Goal: Task Accomplishment & Management: Manage account settings

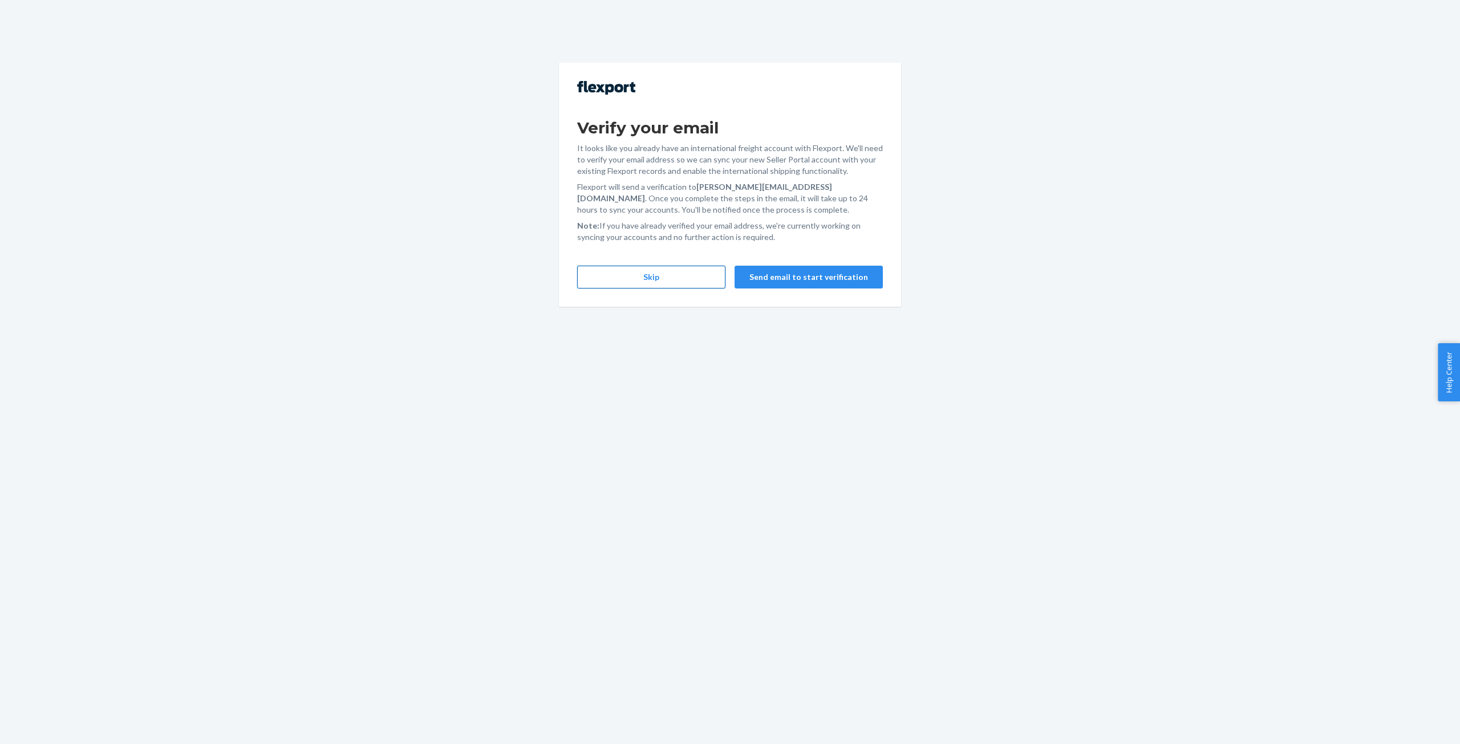
click at [656, 275] on button "Skip" at bounding box center [651, 277] width 148 height 23
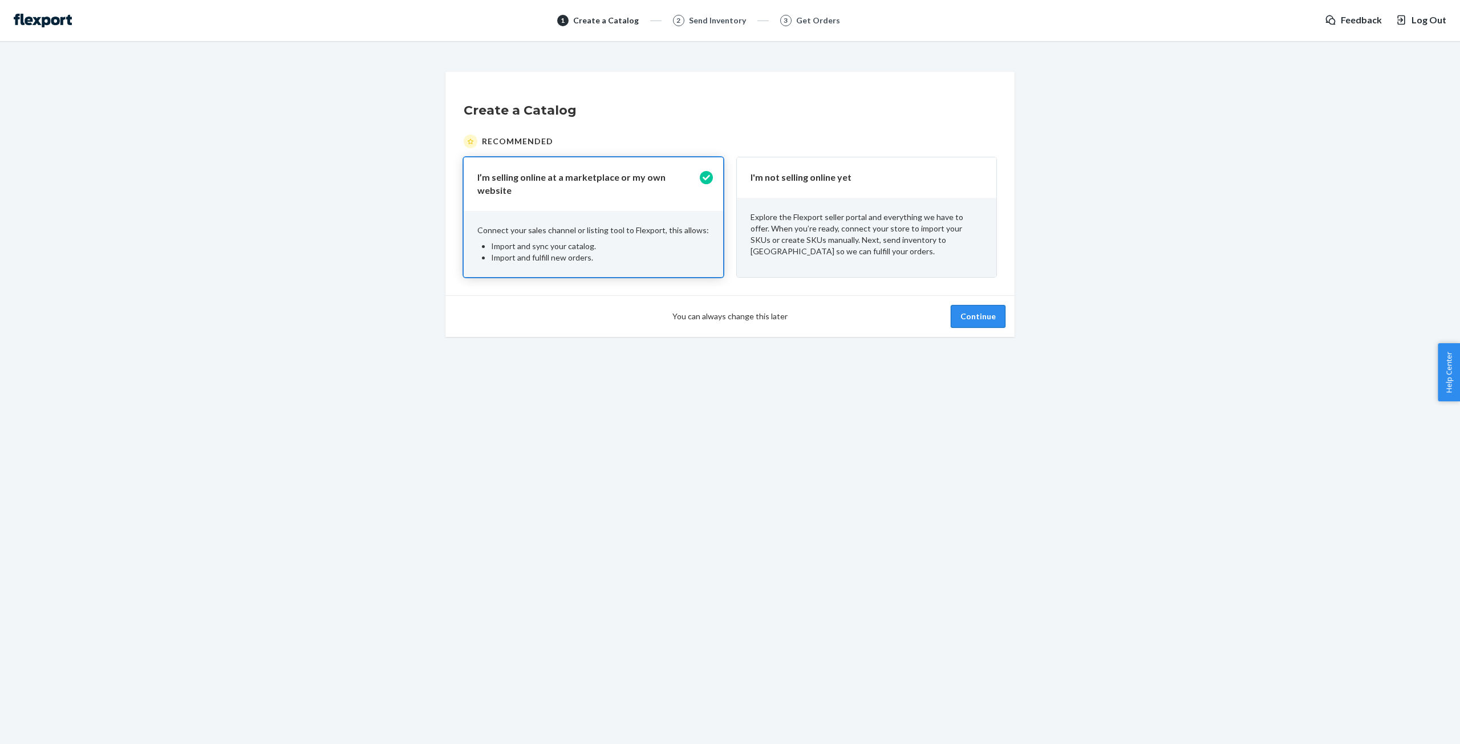
click at [967, 307] on button "Continue" at bounding box center [978, 316] width 55 height 23
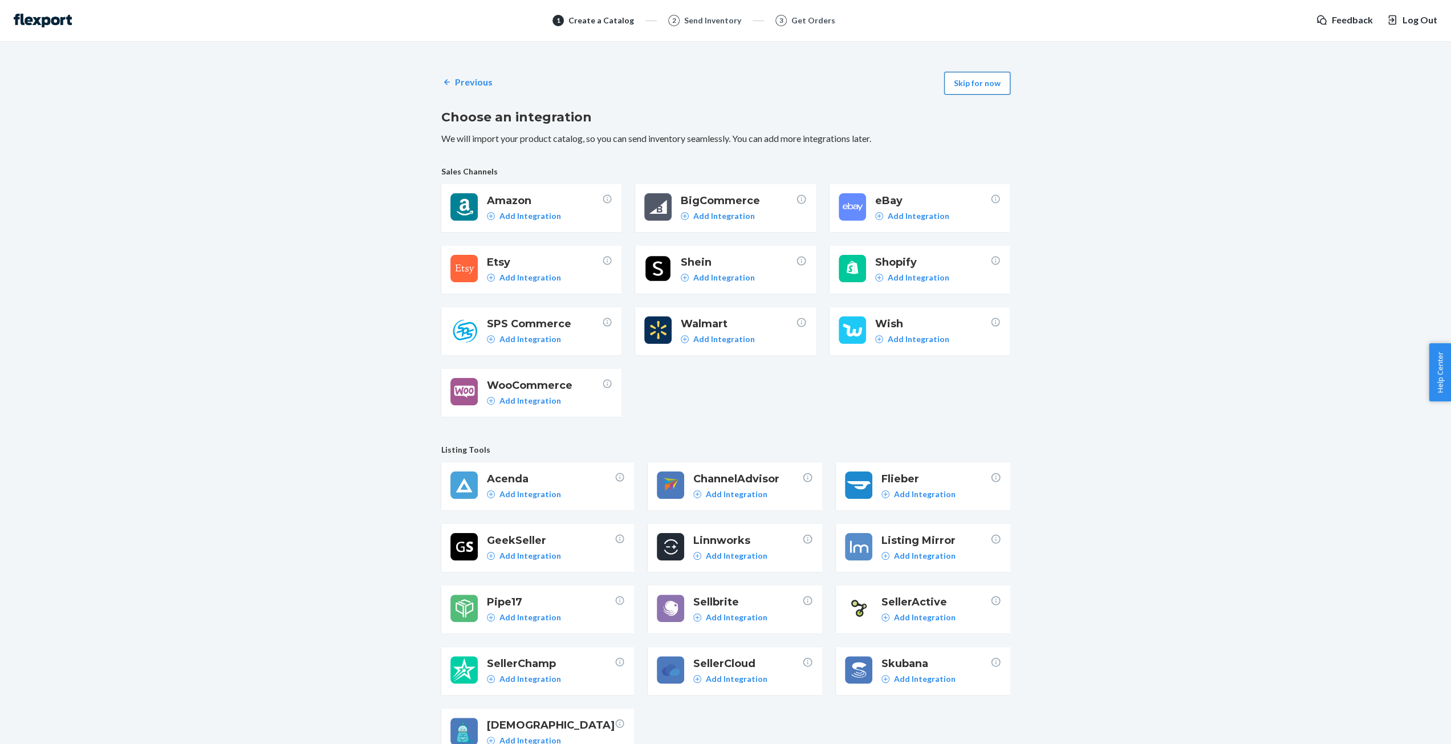
click at [973, 82] on button "Skip for now" at bounding box center [977, 83] width 66 height 23
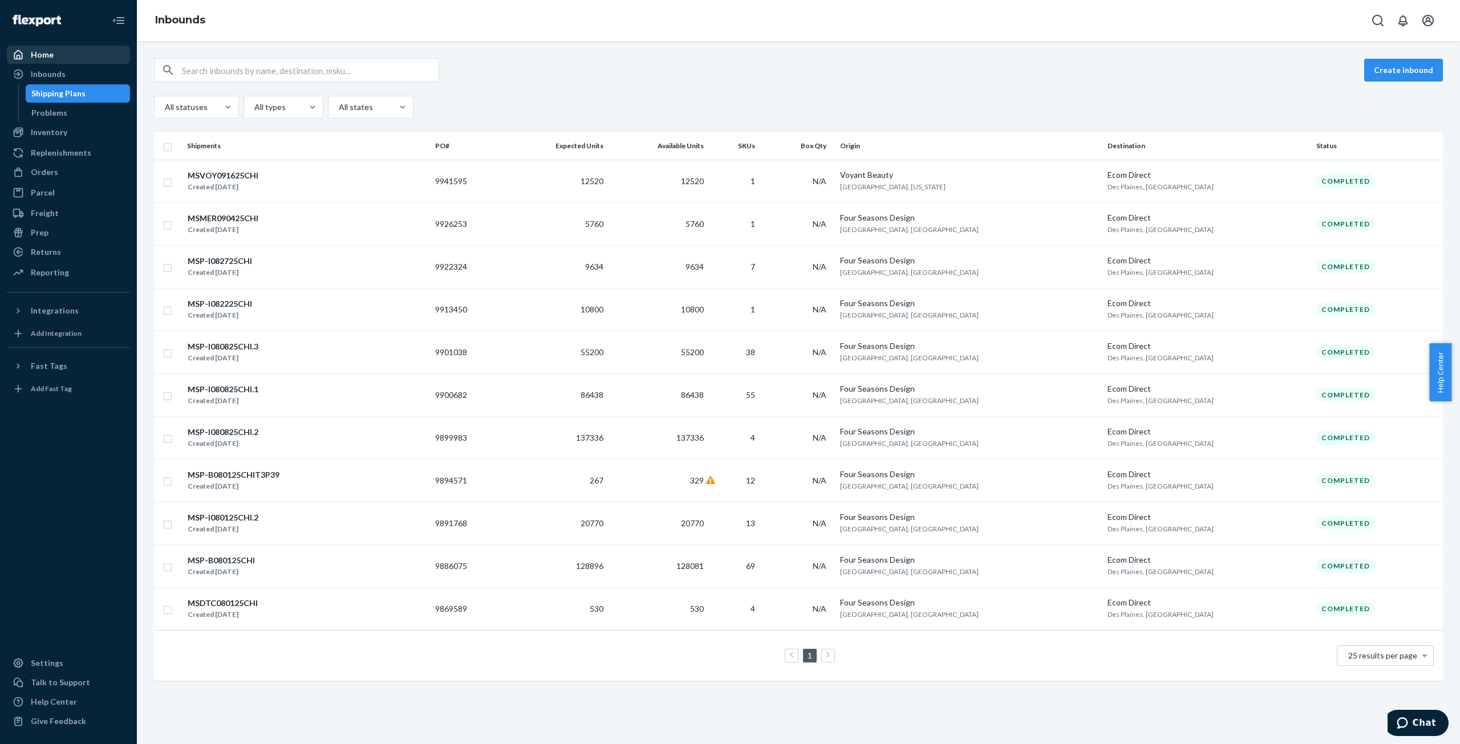
click at [53, 51] on div "Home" at bounding box center [68, 55] width 121 height 16
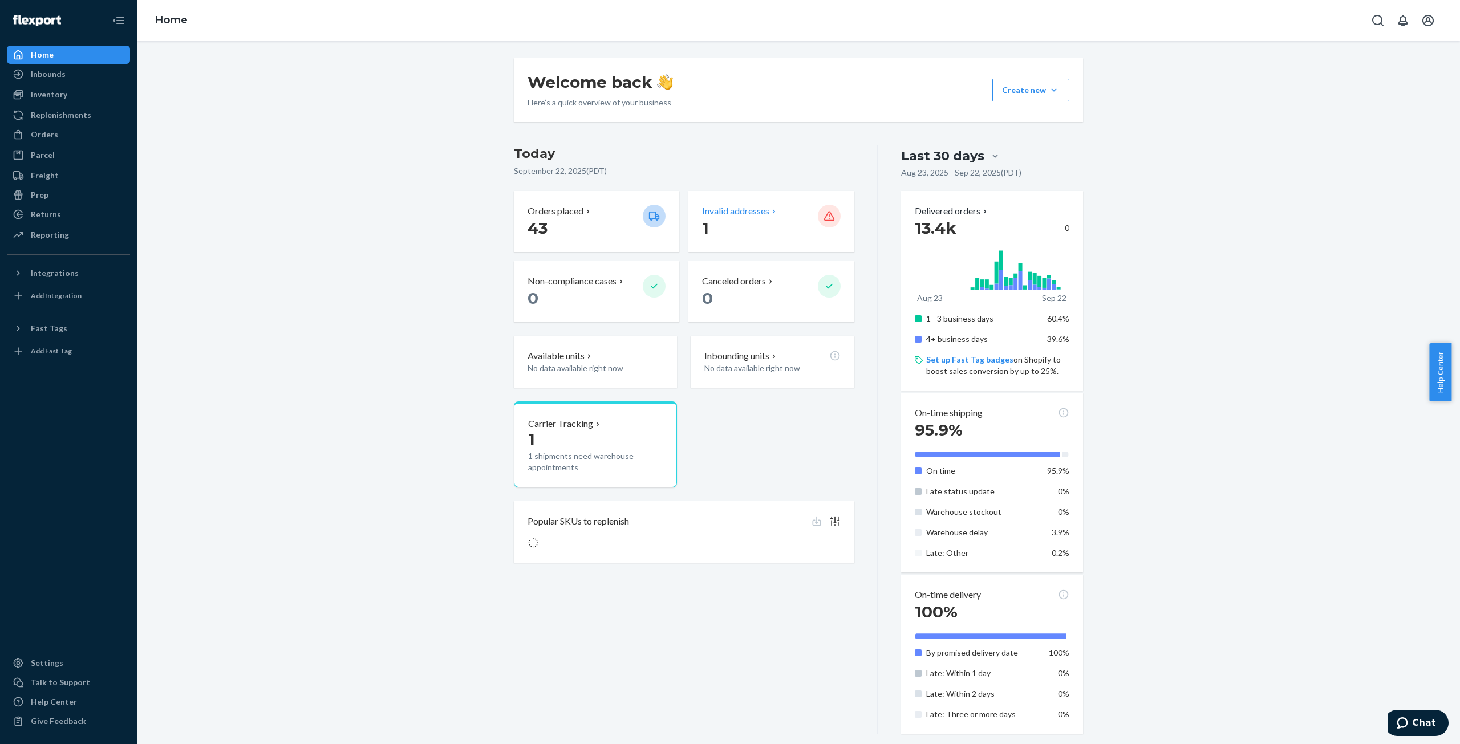
click at [734, 214] on p "Invalid addresses" at bounding box center [735, 211] width 67 height 13
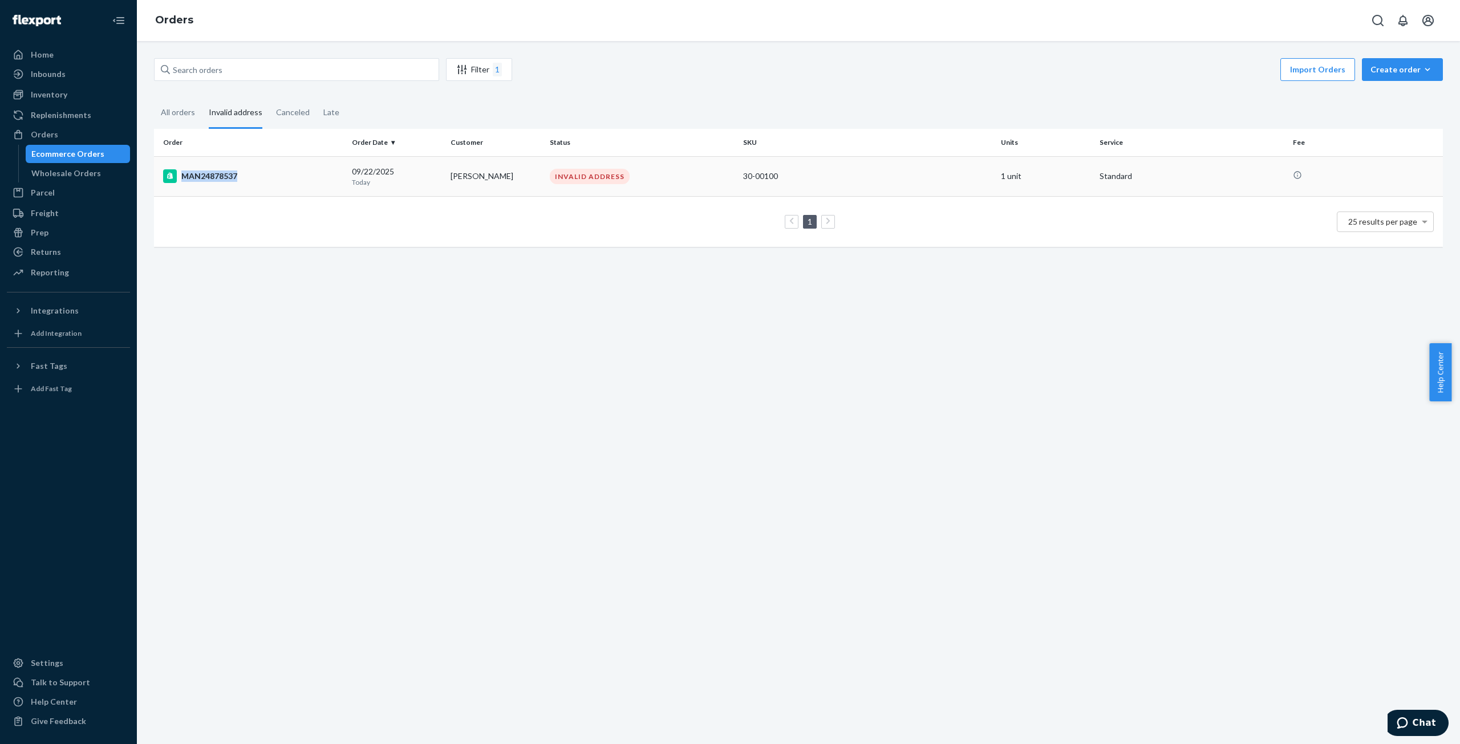
drag, startPoint x: 242, startPoint y: 175, endPoint x: 237, endPoint y: 178, distance: 6.4
click at [237, 178] on div "MAN24878537" at bounding box center [253, 176] width 180 height 14
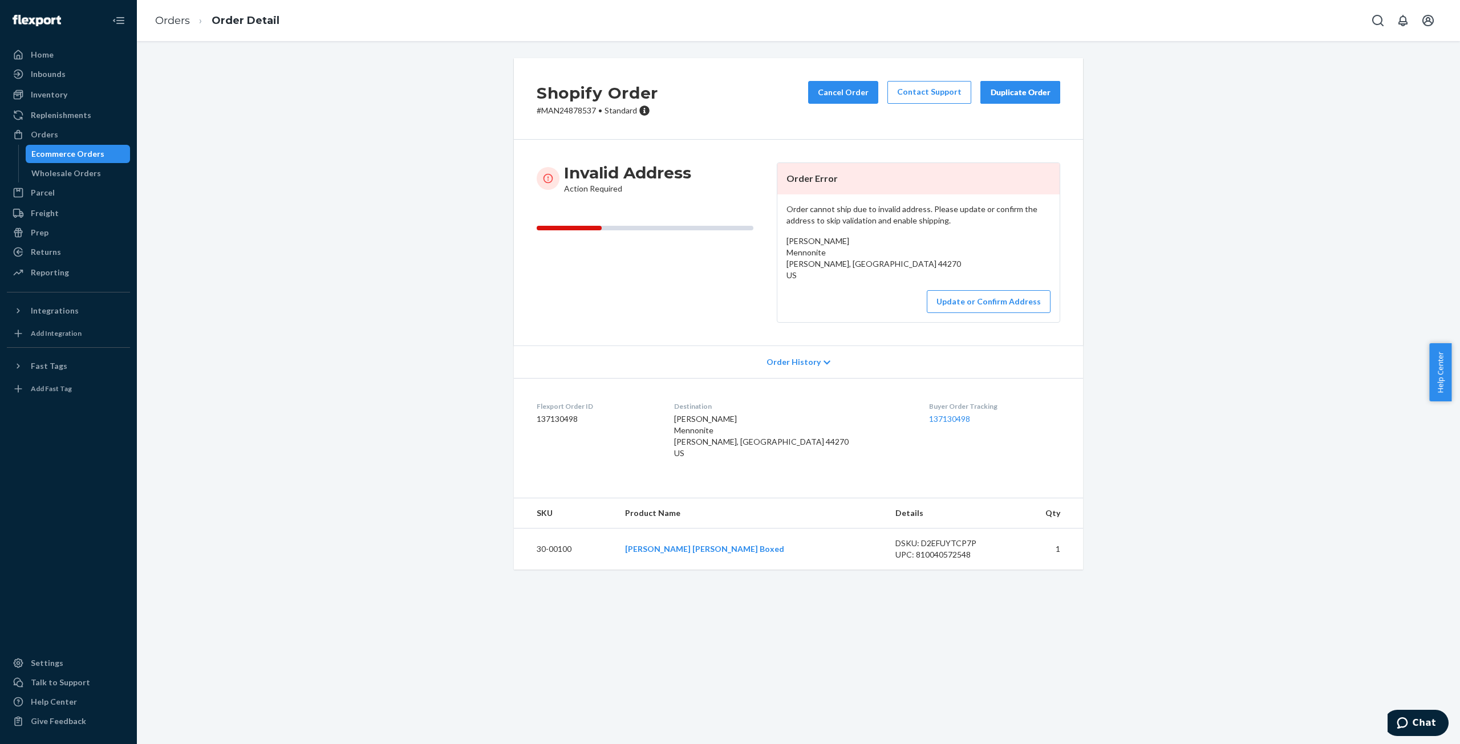
click at [575, 112] on p "# MAN24878537 • Standard" at bounding box center [597, 110] width 121 height 11
copy p "MAN24878537"
click at [321, 221] on div "Shopify Order # MAN24878537 • Standard Cancel Order Contact Support Duplicate O…" at bounding box center [798, 320] width 1306 height 525
click at [572, 119] on div "Shopify Order # MAN24878537 • Standard Cancel Order Contact Support Duplicate O…" at bounding box center [798, 99] width 569 height 82
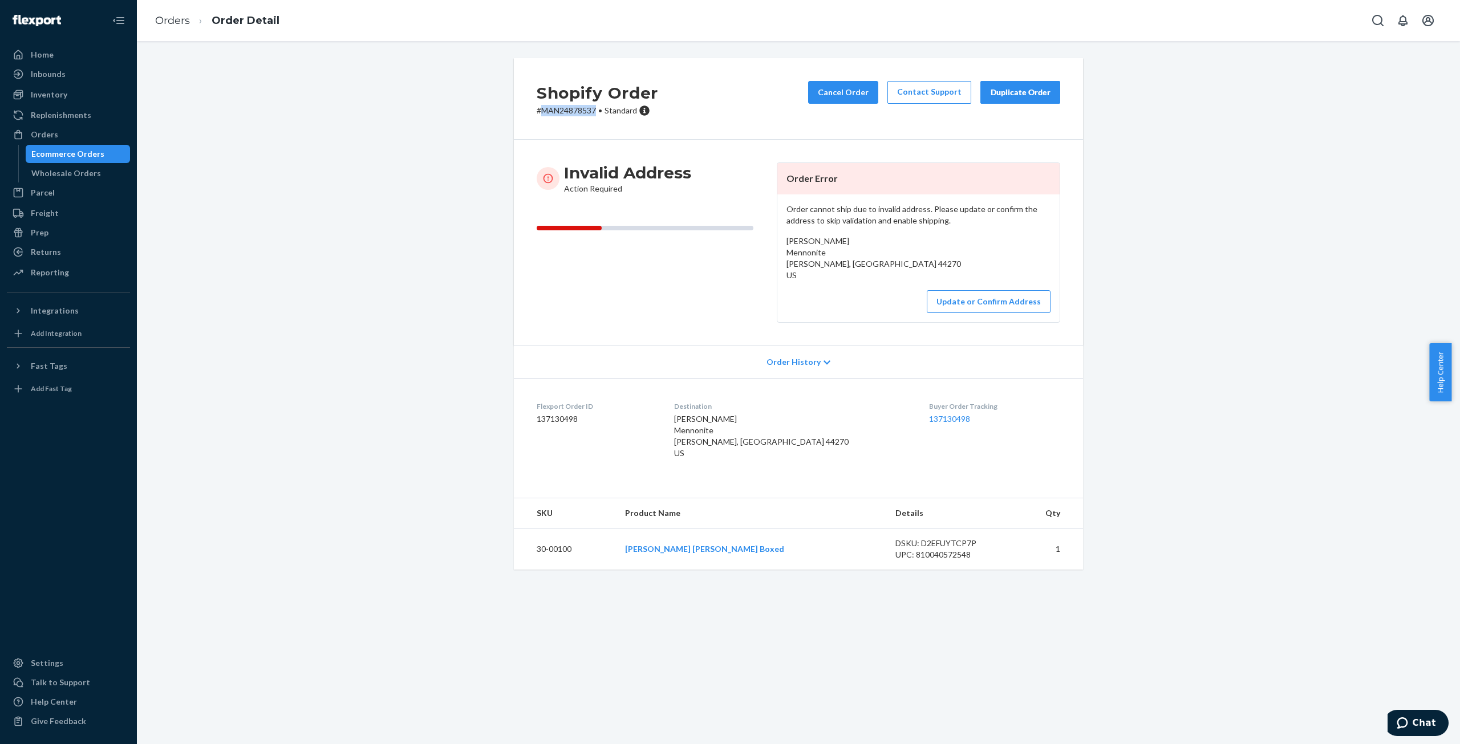
click at [572, 119] on div "Shopify Order # MAN24878537 • Standard Cancel Order Contact Support Duplicate O…" at bounding box center [798, 99] width 569 height 82
copy p "MAN24878537"
click at [859, 90] on button "Cancel Order" at bounding box center [843, 92] width 70 height 23
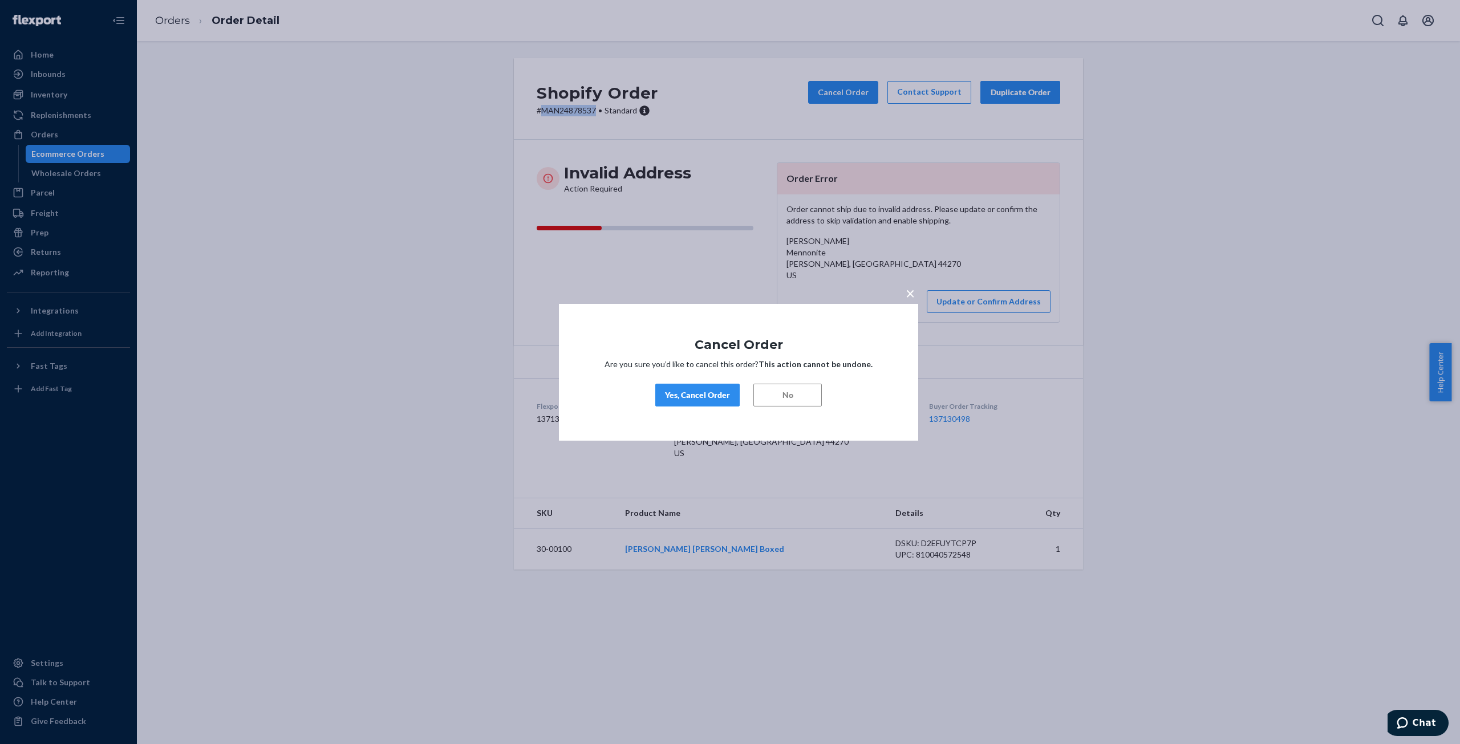
click at [693, 397] on div "Yes, Cancel Order" at bounding box center [697, 394] width 65 height 11
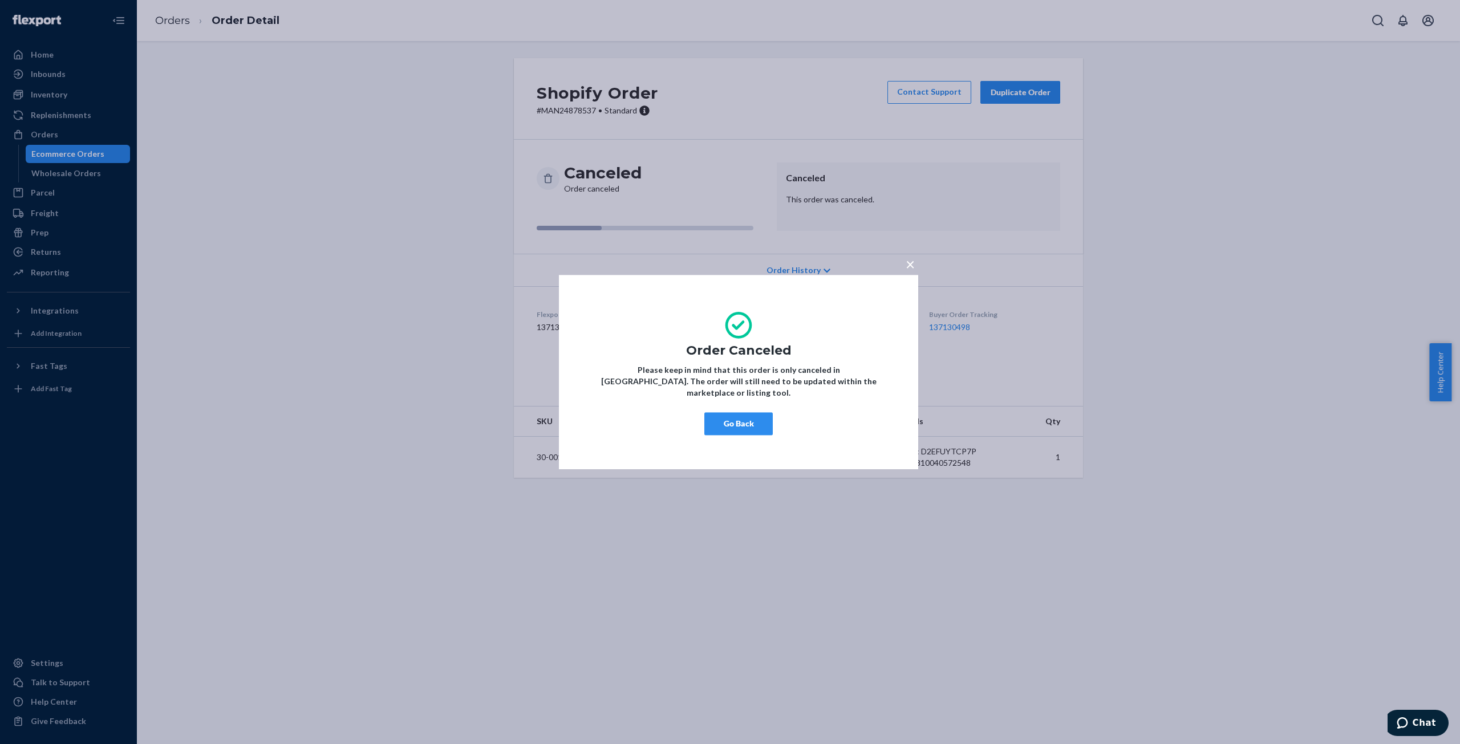
click at [762, 422] on button "Go Back" at bounding box center [738, 423] width 68 height 23
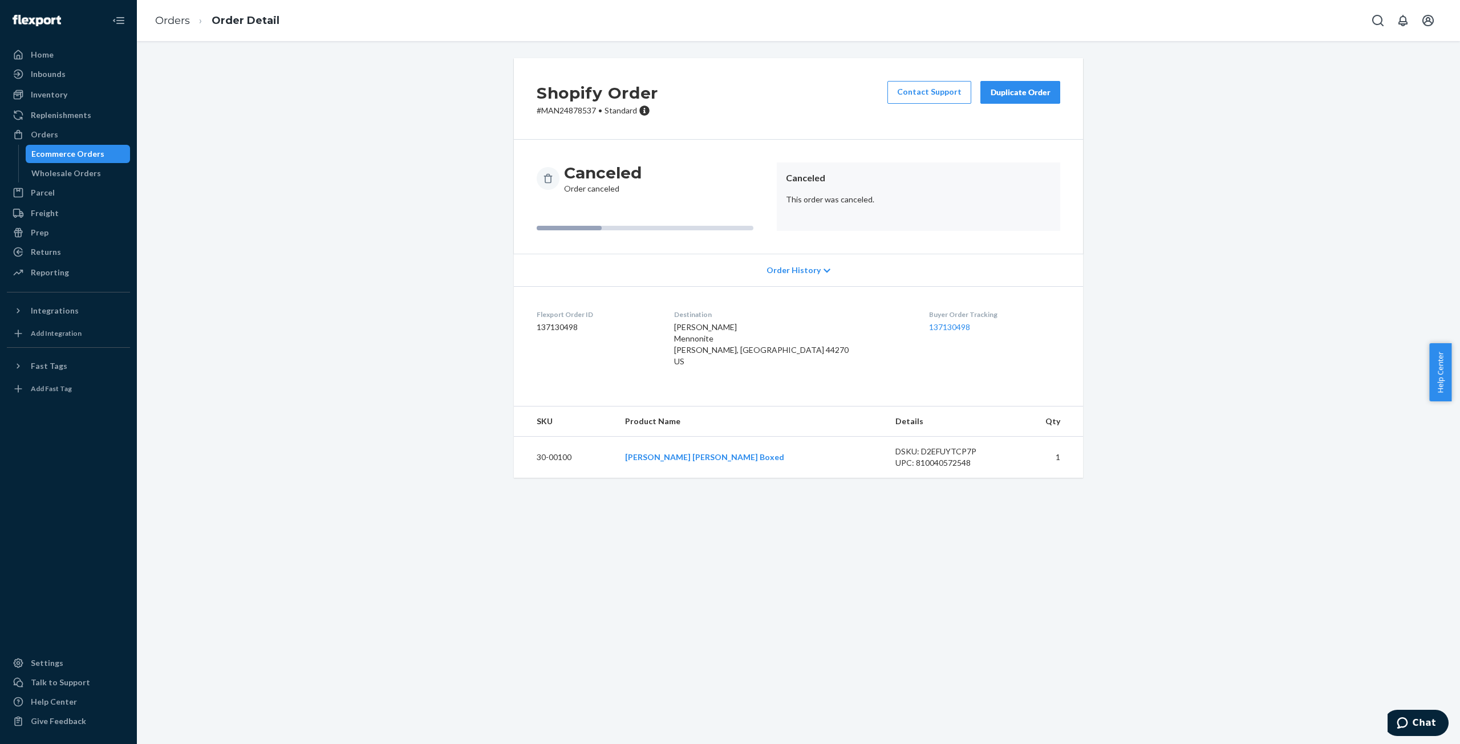
click at [411, 294] on div "Shopify Order # MAN24878537 • Standard Contact Support Duplicate Order Canceled…" at bounding box center [798, 274] width 1306 height 433
